Goal: Task Accomplishment & Management: Complete application form

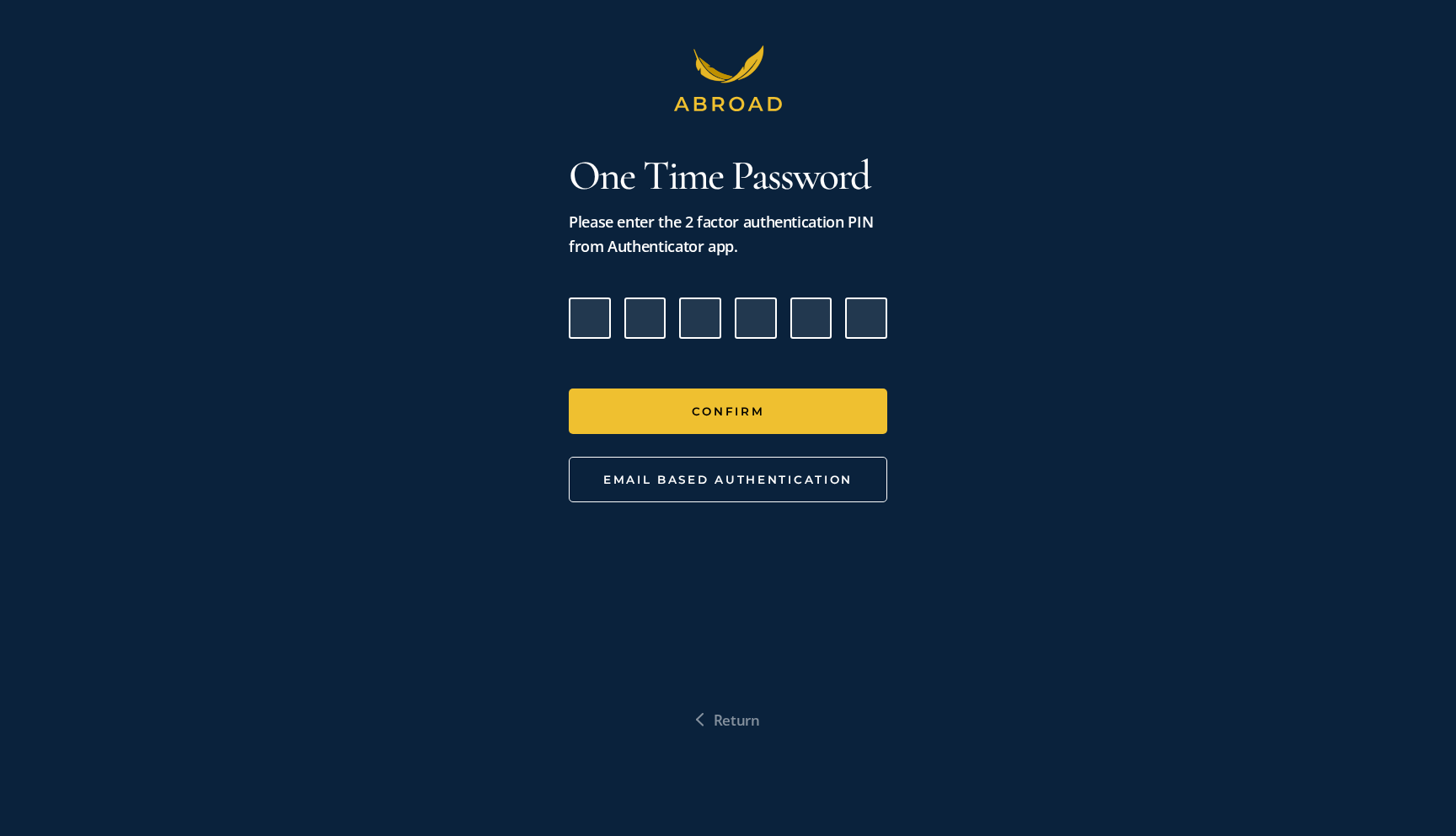
click at [600, 321] on input "Please enter verification code. Digit 1" at bounding box center [590, 319] width 42 height 42
type input "6"
type input "4"
type input "0"
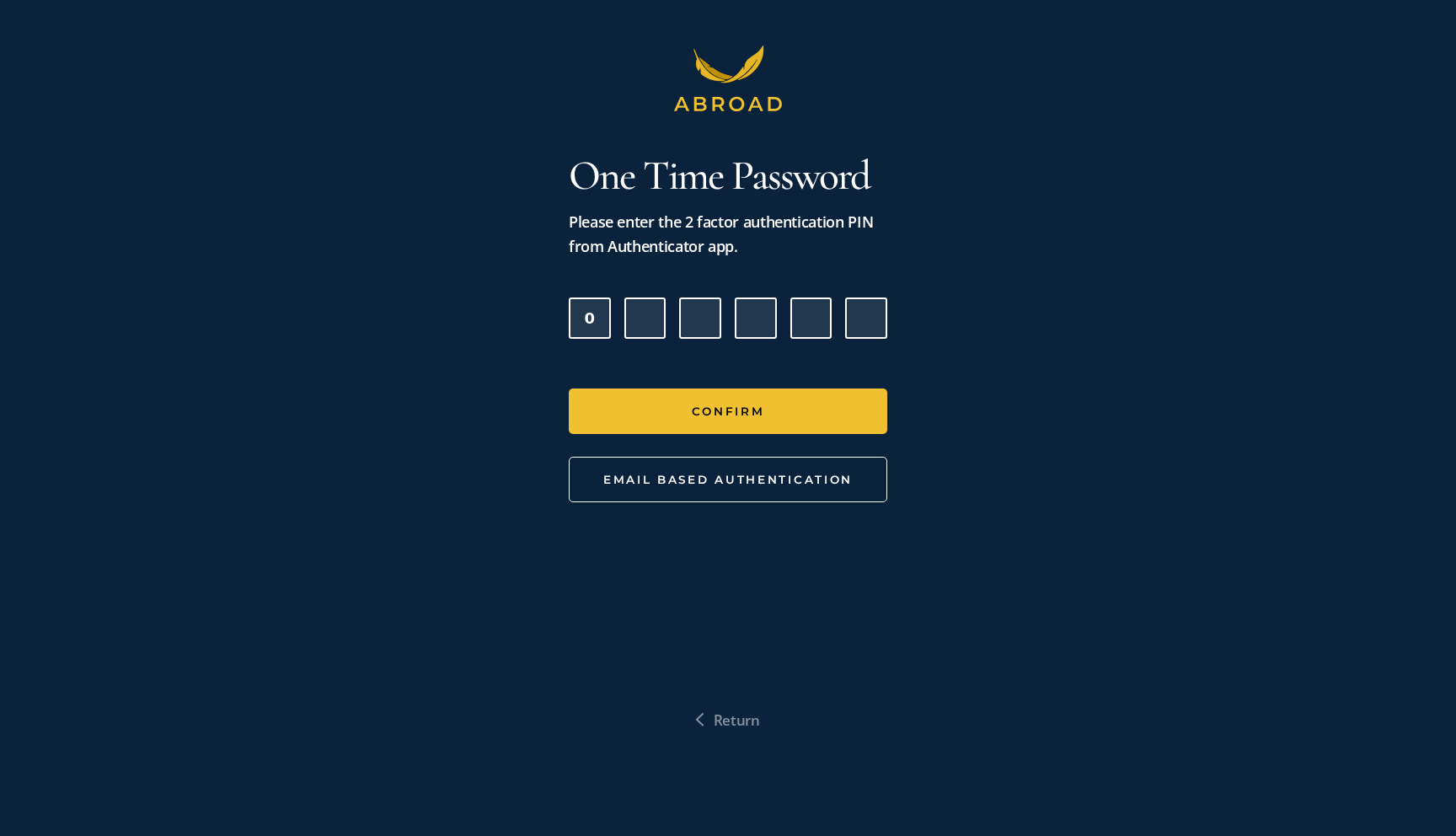
type input "3"
